Goal: Information Seeking & Learning: Check status

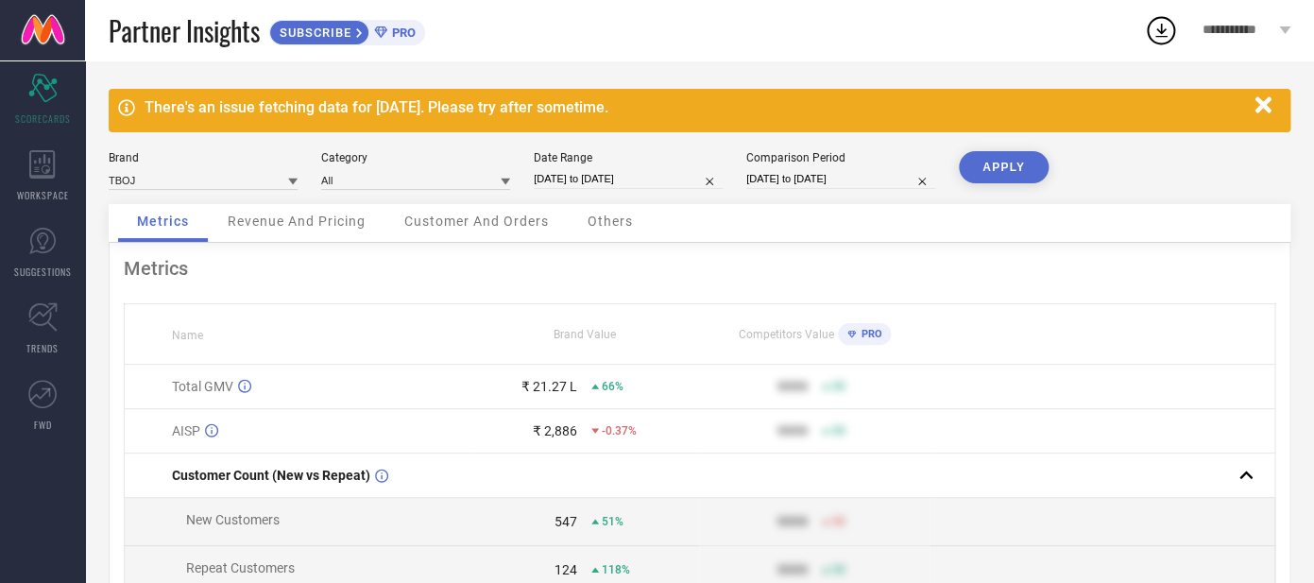
click at [329, 232] on div "Revenue And Pricing" at bounding box center [297, 223] width 176 height 38
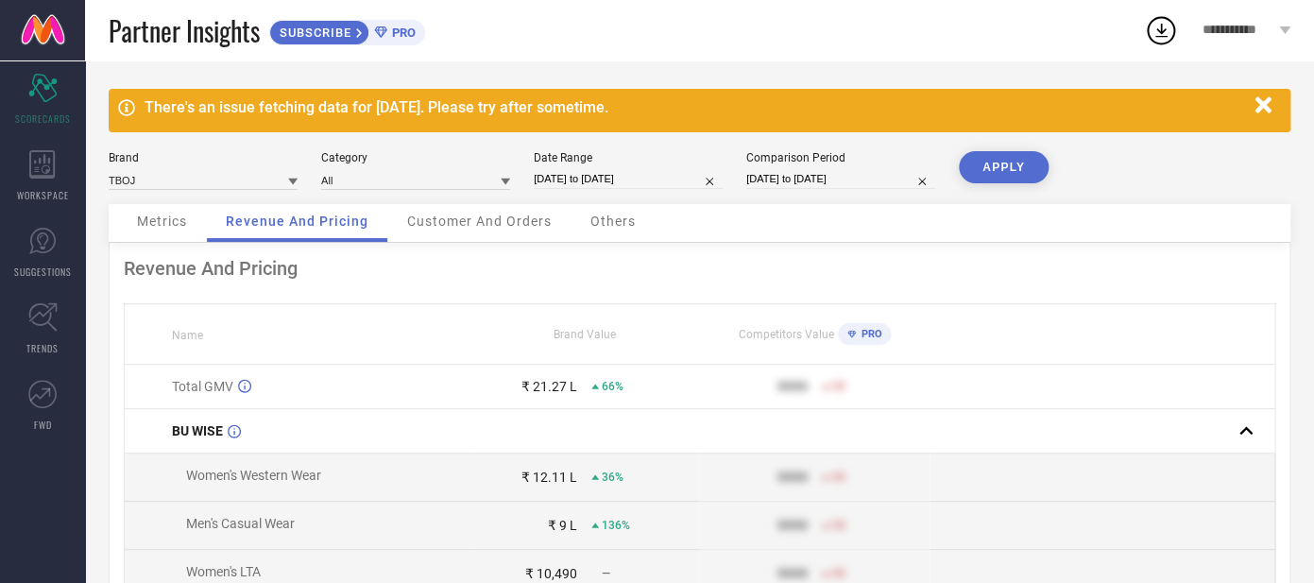
click at [158, 218] on span "Metrics" at bounding box center [162, 221] width 50 height 15
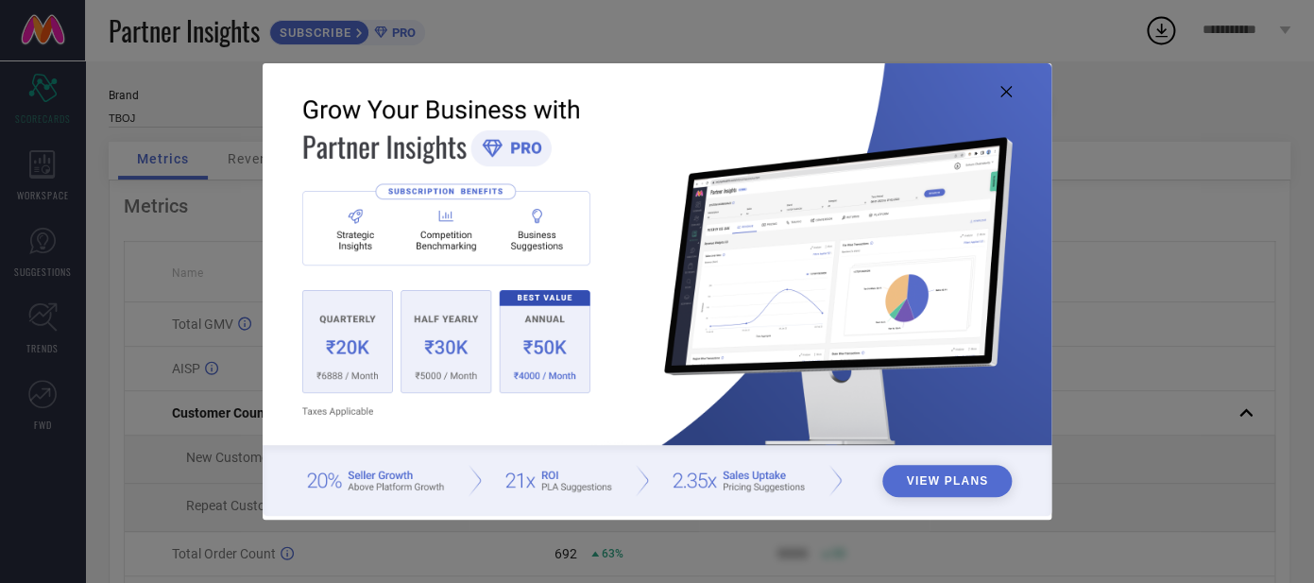
click at [1005, 93] on icon at bounding box center [1006, 91] width 11 height 11
